Goal: Information Seeking & Learning: Learn about a topic

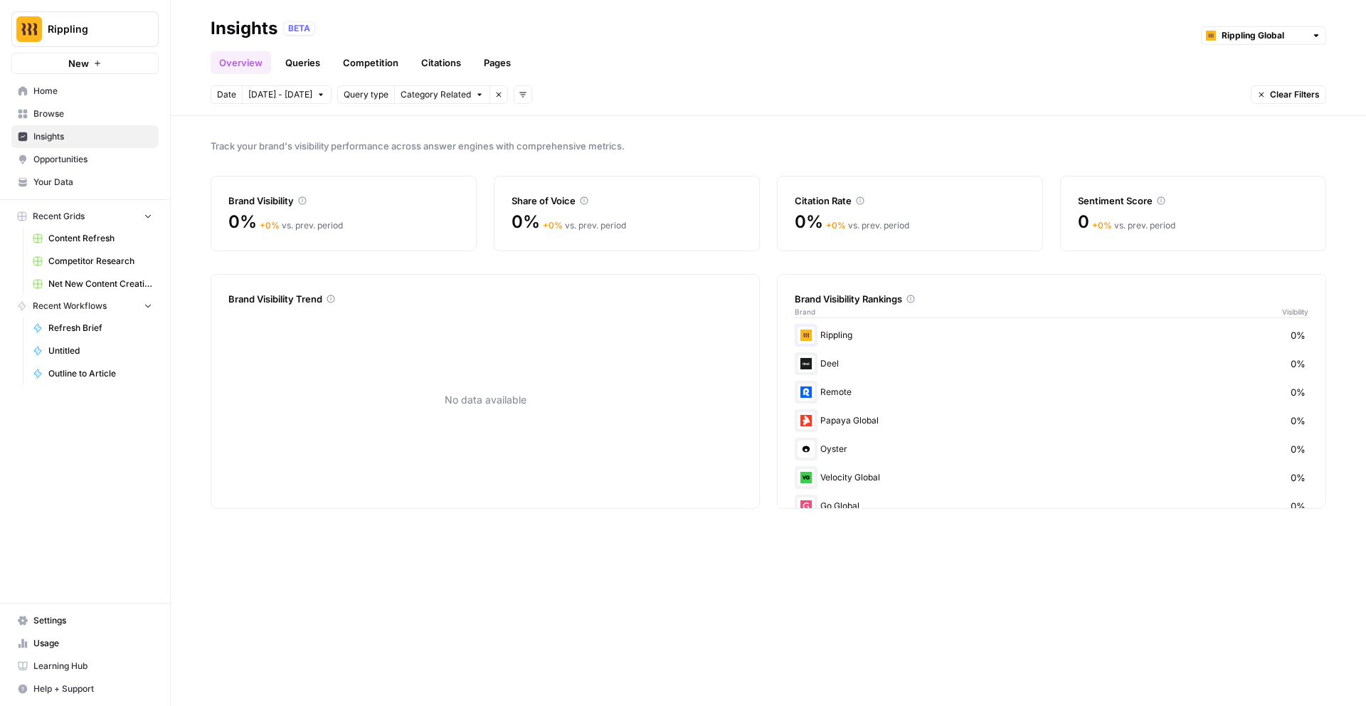
click at [309, 62] on link "Queries" at bounding box center [303, 62] width 52 height 23
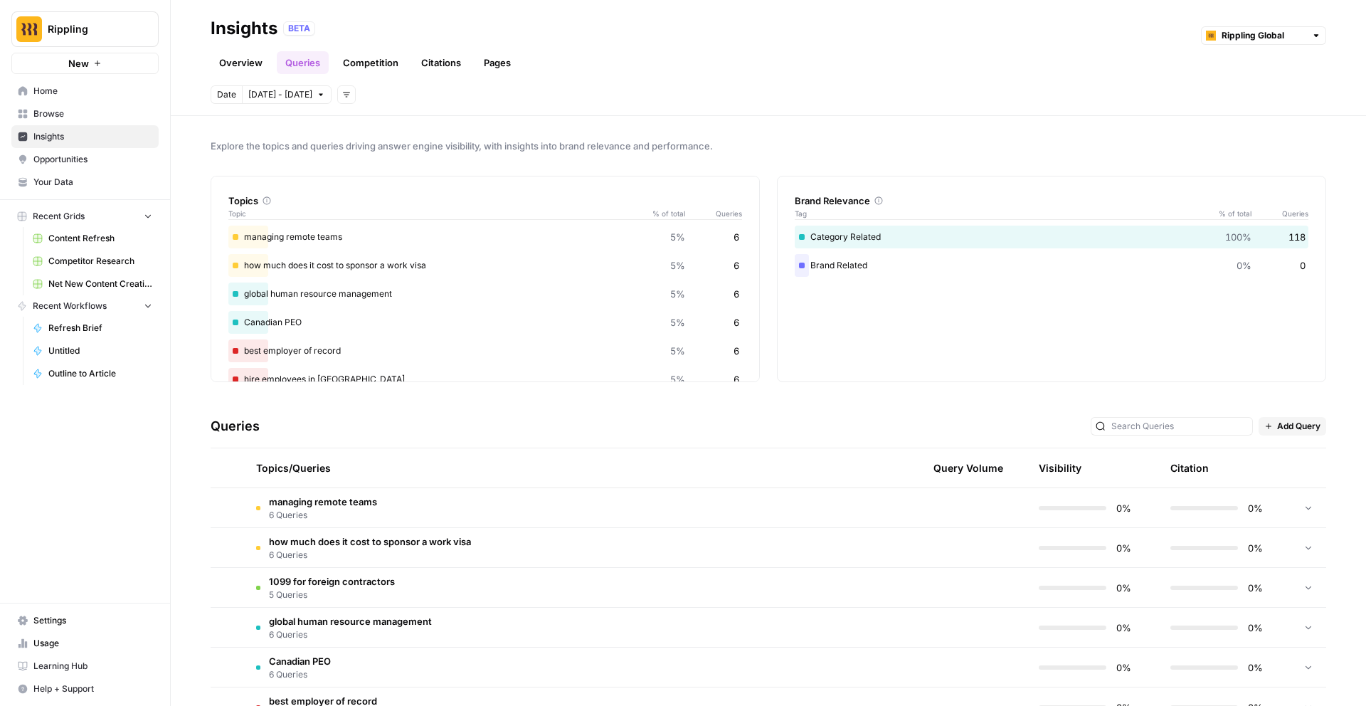
scroll to position [425, 0]
click at [120, 39] on button "Rippling" at bounding box center [84, 29] width 147 height 36
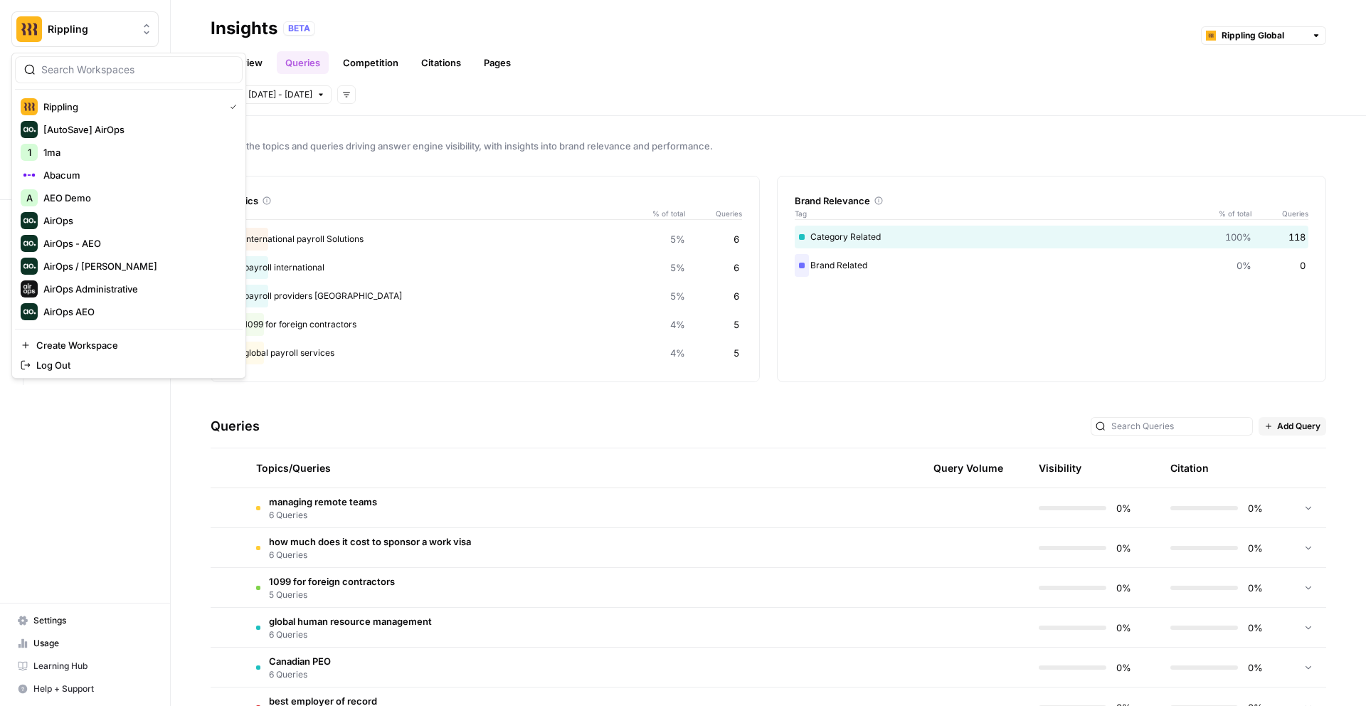
click at [395, 92] on div "Date Oct 7 - Oct 13 Add filters" at bounding box center [769, 94] width 1116 height 18
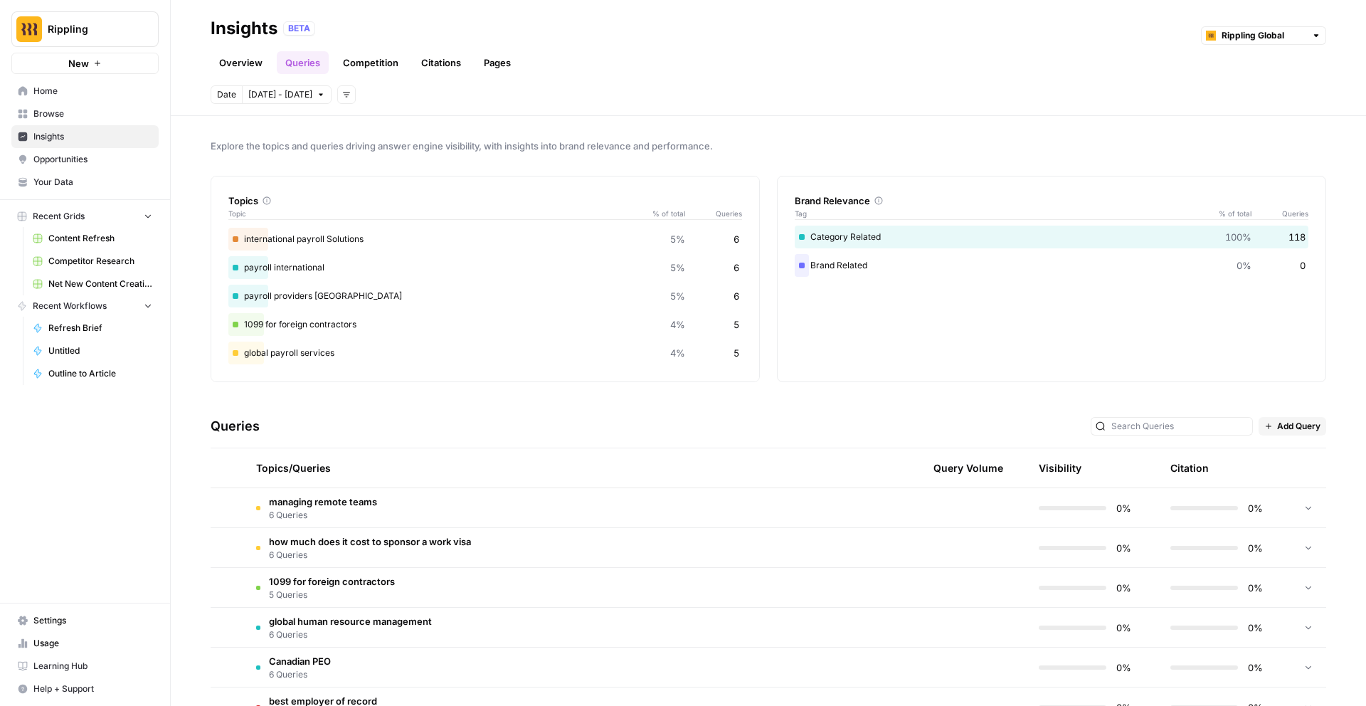
click at [243, 63] on link "Overview" at bounding box center [241, 62] width 60 height 23
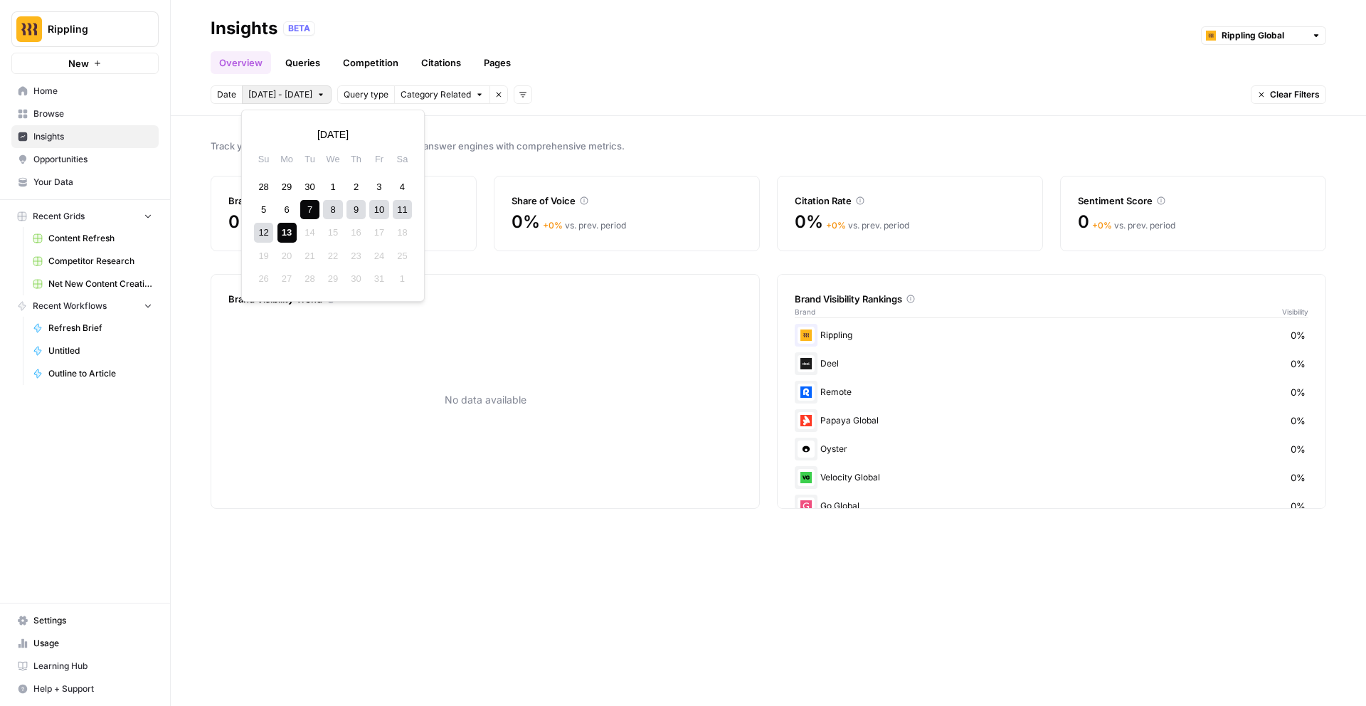
click at [296, 95] on span "[DATE] - [DATE]" at bounding box center [280, 94] width 64 height 13
click at [494, 96] on icon "button" at bounding box center [498, 94] width 9 height 9
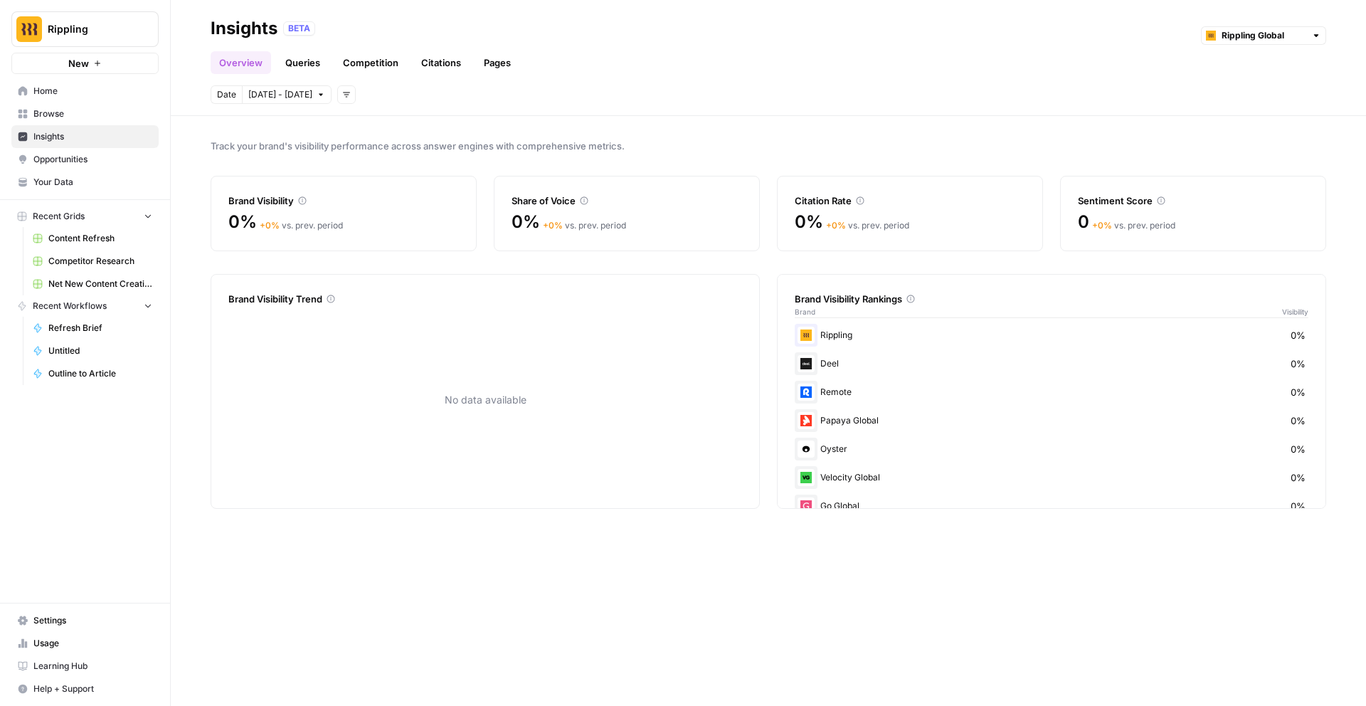
click at [307, 54] on link "Queries" at bounding box center [303, 62] width 52 height 23
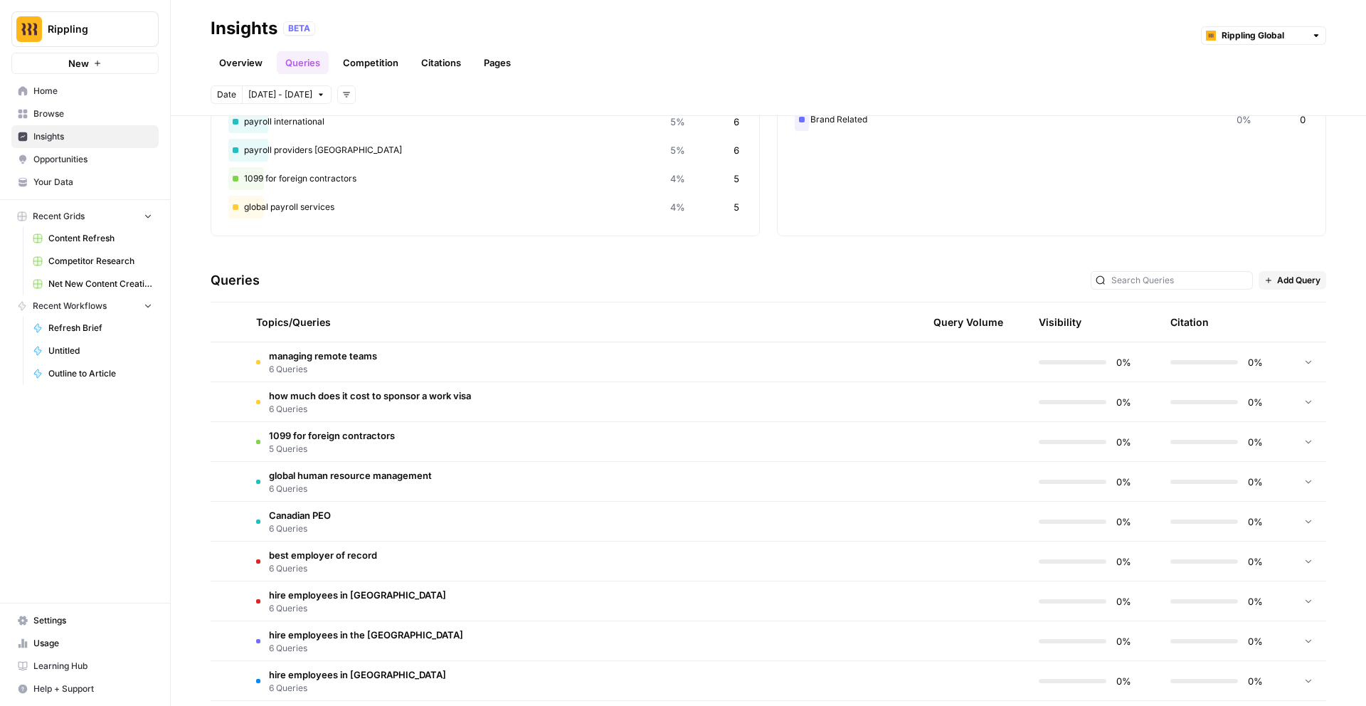
scroll to position [425, 0]
click at [226, 59] on link "Overview" at bounding box center [241, 62] width 60 height 23
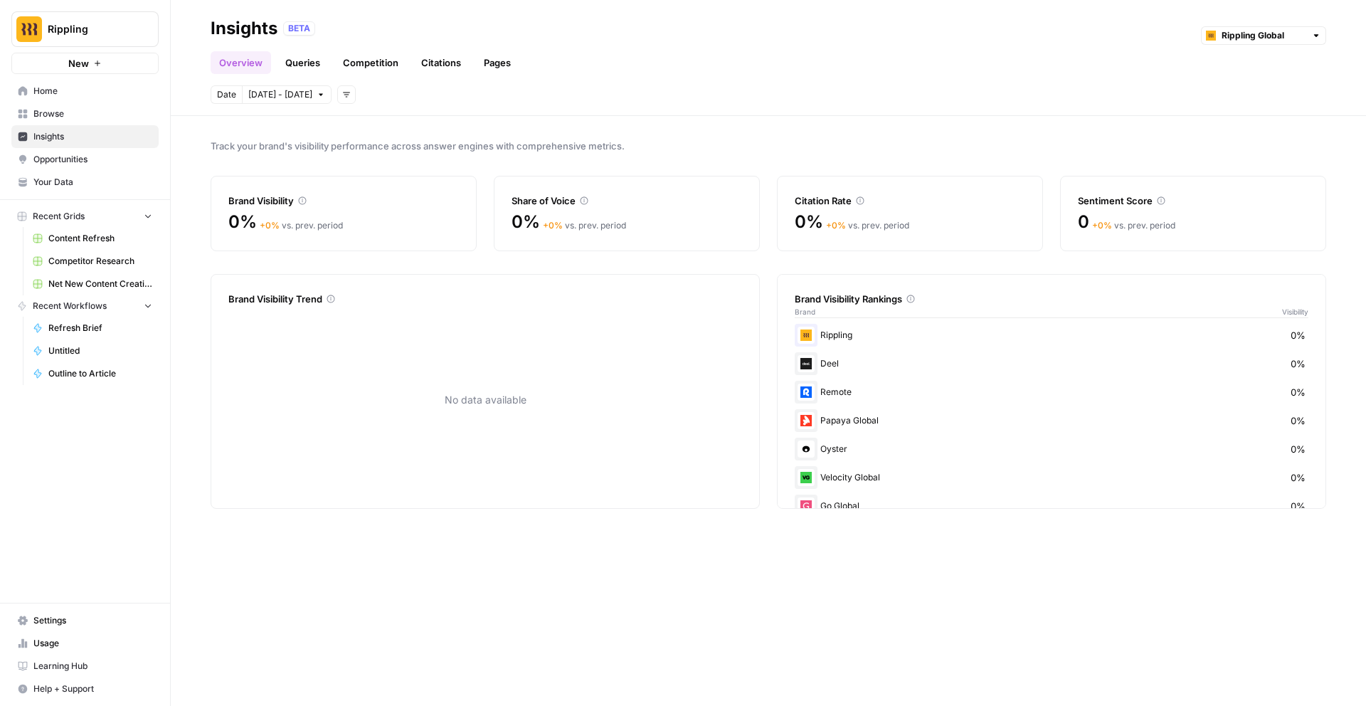
click at [361, 61] on link "Competition" at bounding box center [370, 62] width 73 height 23
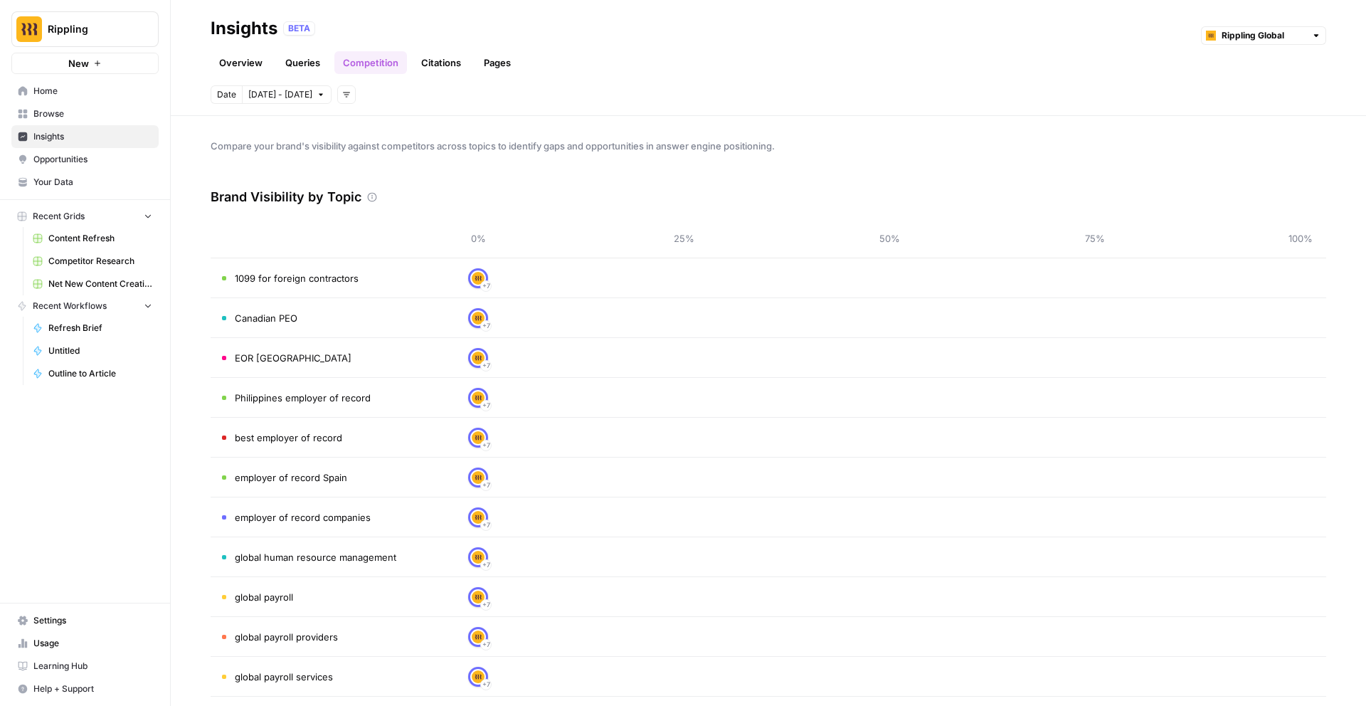
click at [235, 60] on link "Overview" at bounding box center [241, 62] width 60 height 23
